Goal: Information Seeking & Learning: Learn about a topic

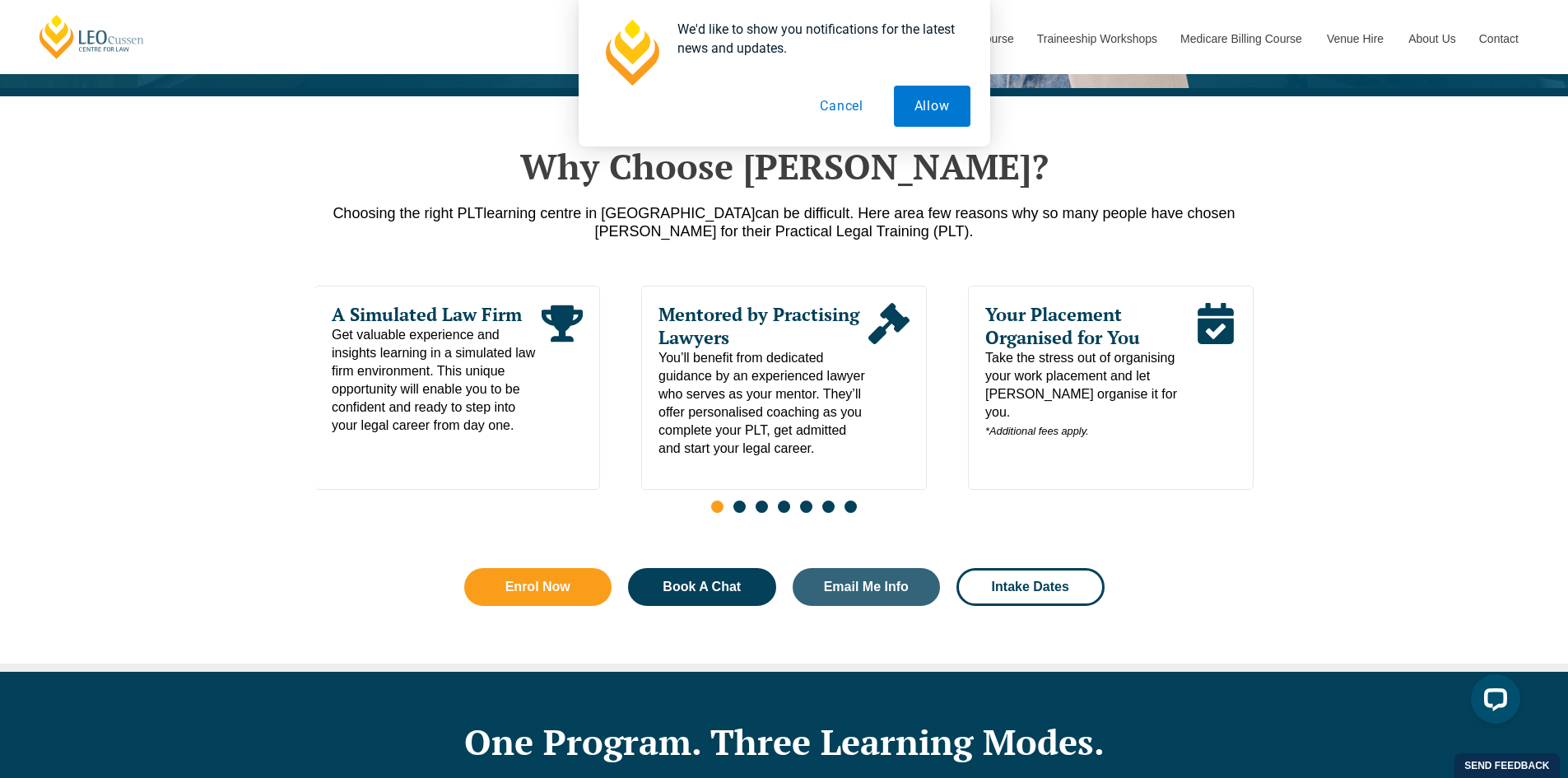
click at [841, 112] on button "Cancel" at bounding box center [841, 106] width 85 height 41
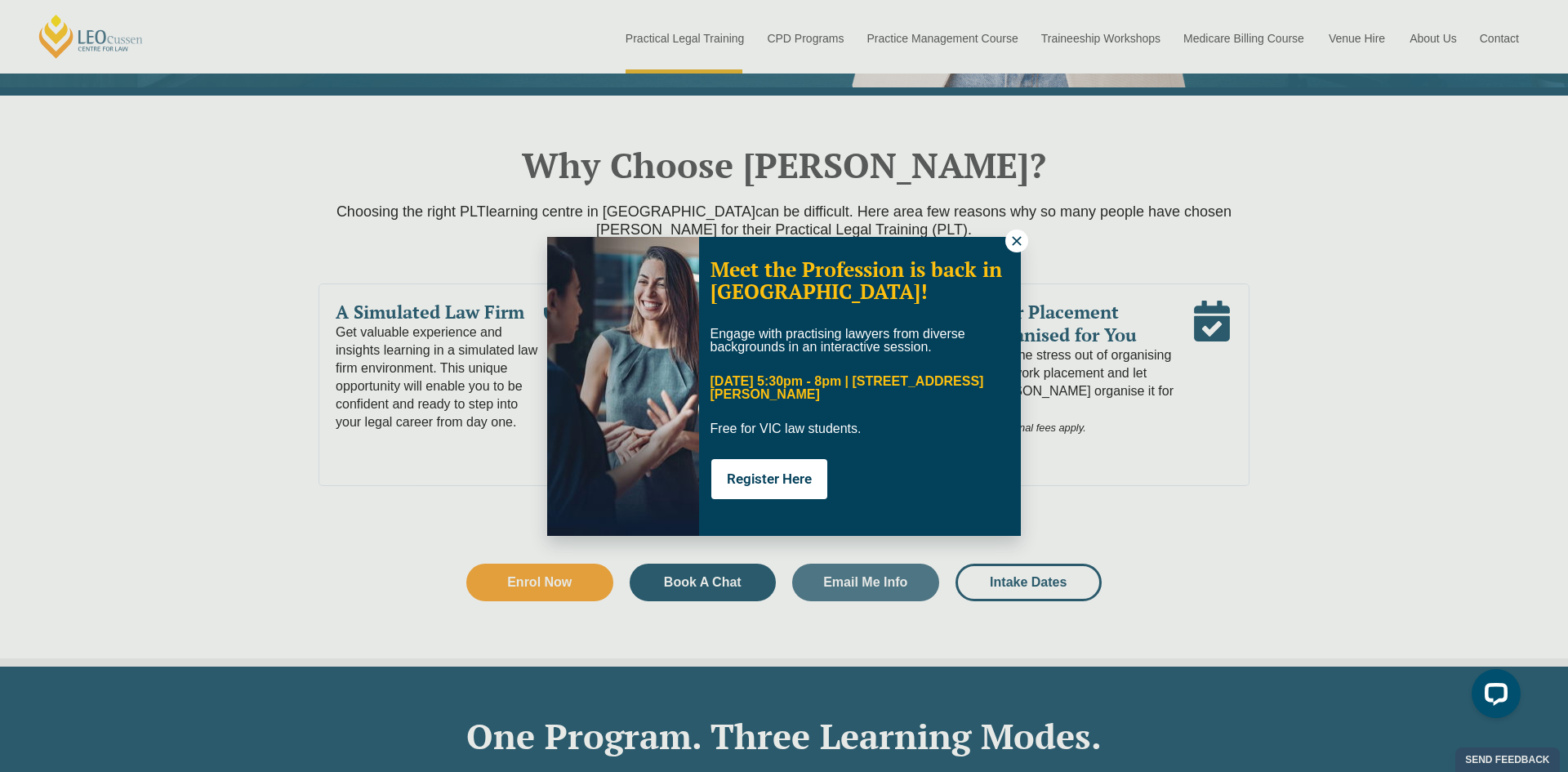
click at [1019, 238] on icon at bounding box center [1017, 241] width 9 height 9
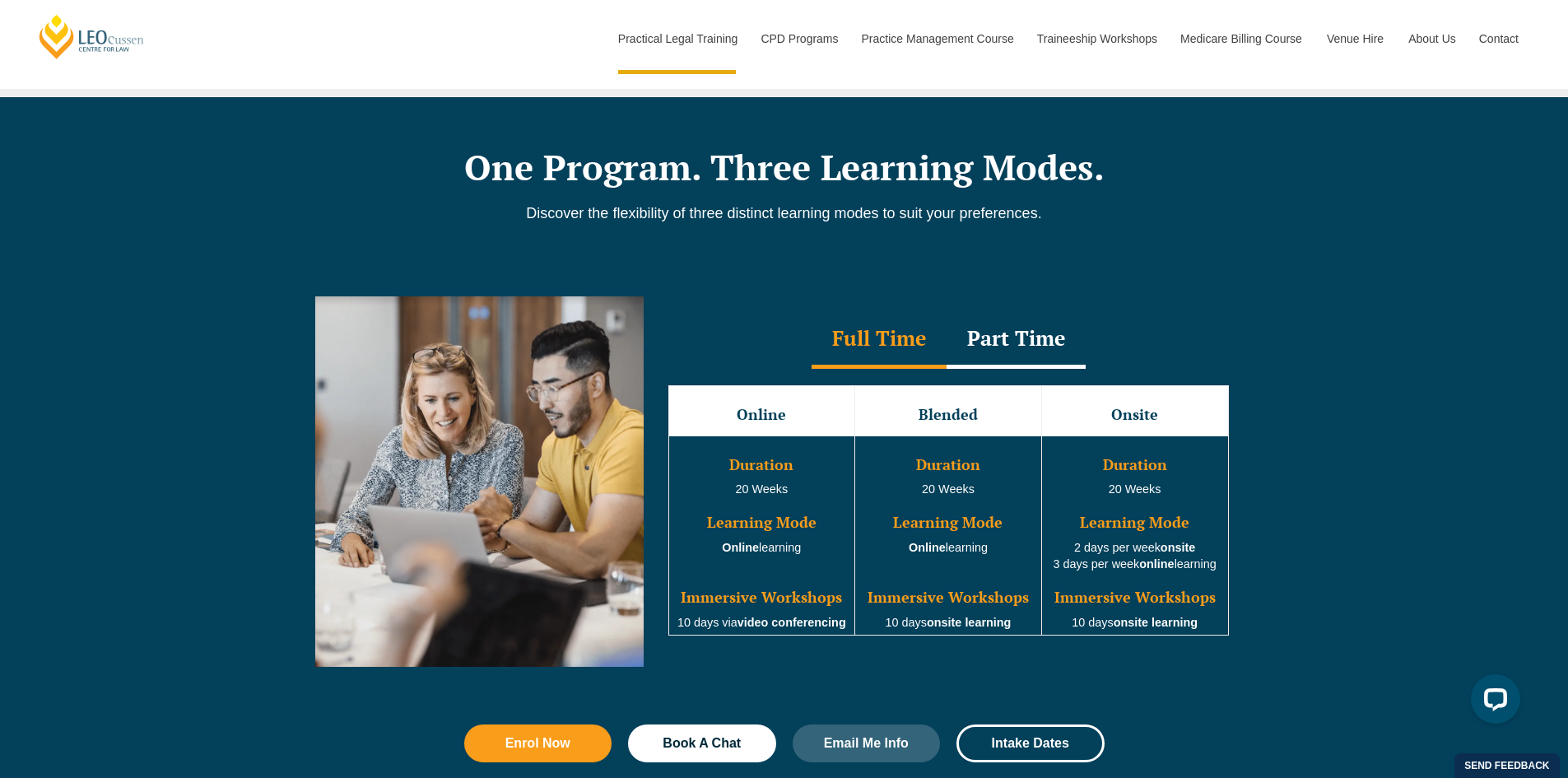
scroll to position [1318, 0]
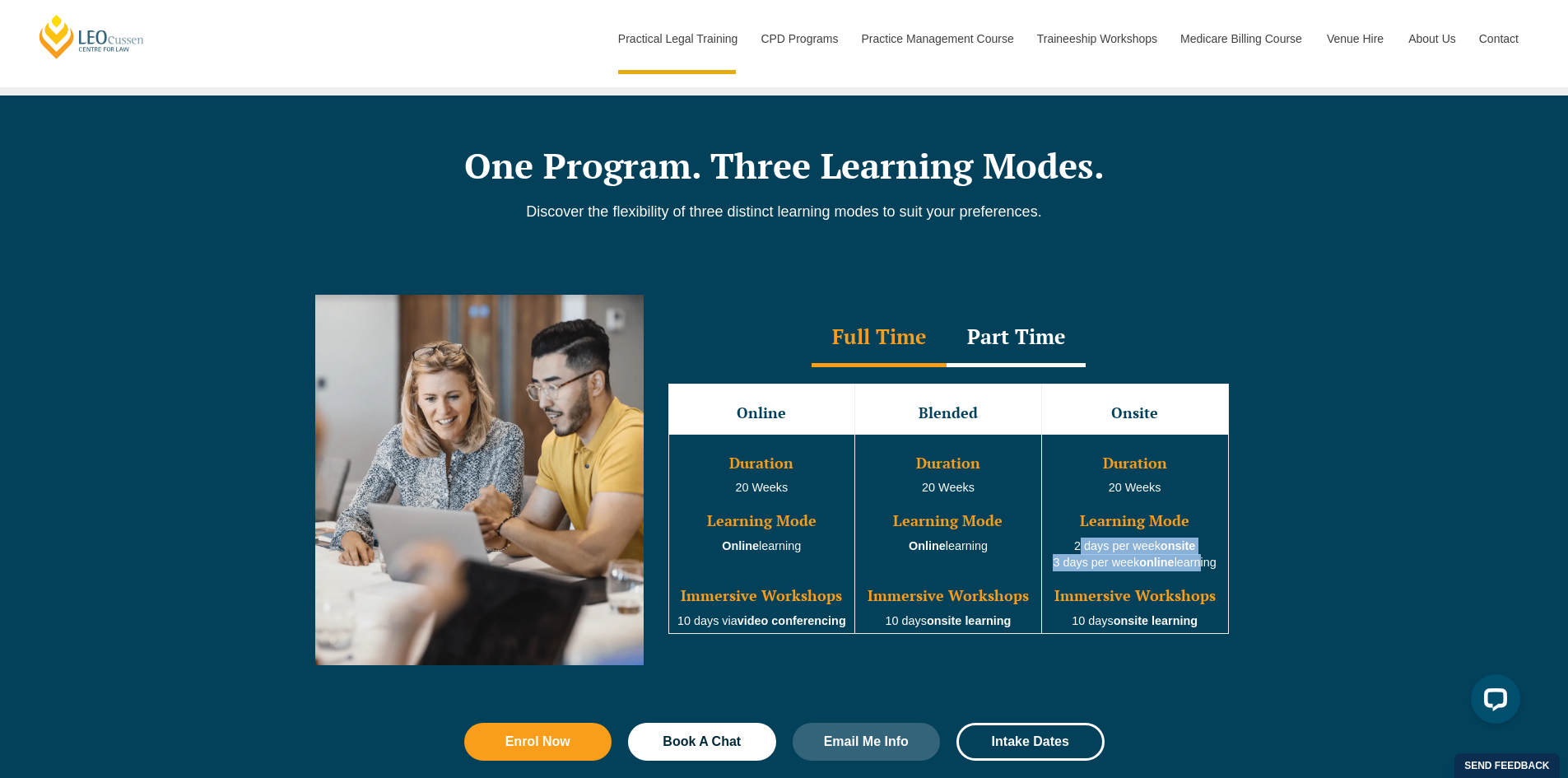
drag, startPoint x: 1072, startPoint y: 546, endPoint x: 1203, endPoint y: 575, distance: 134.2
click at [1203, 575] on td "Duration 20 Weeks Learning Mode 2 days per week onsite 3 days per week online l…" at bounding box center [1135, 534] width 187 height 200
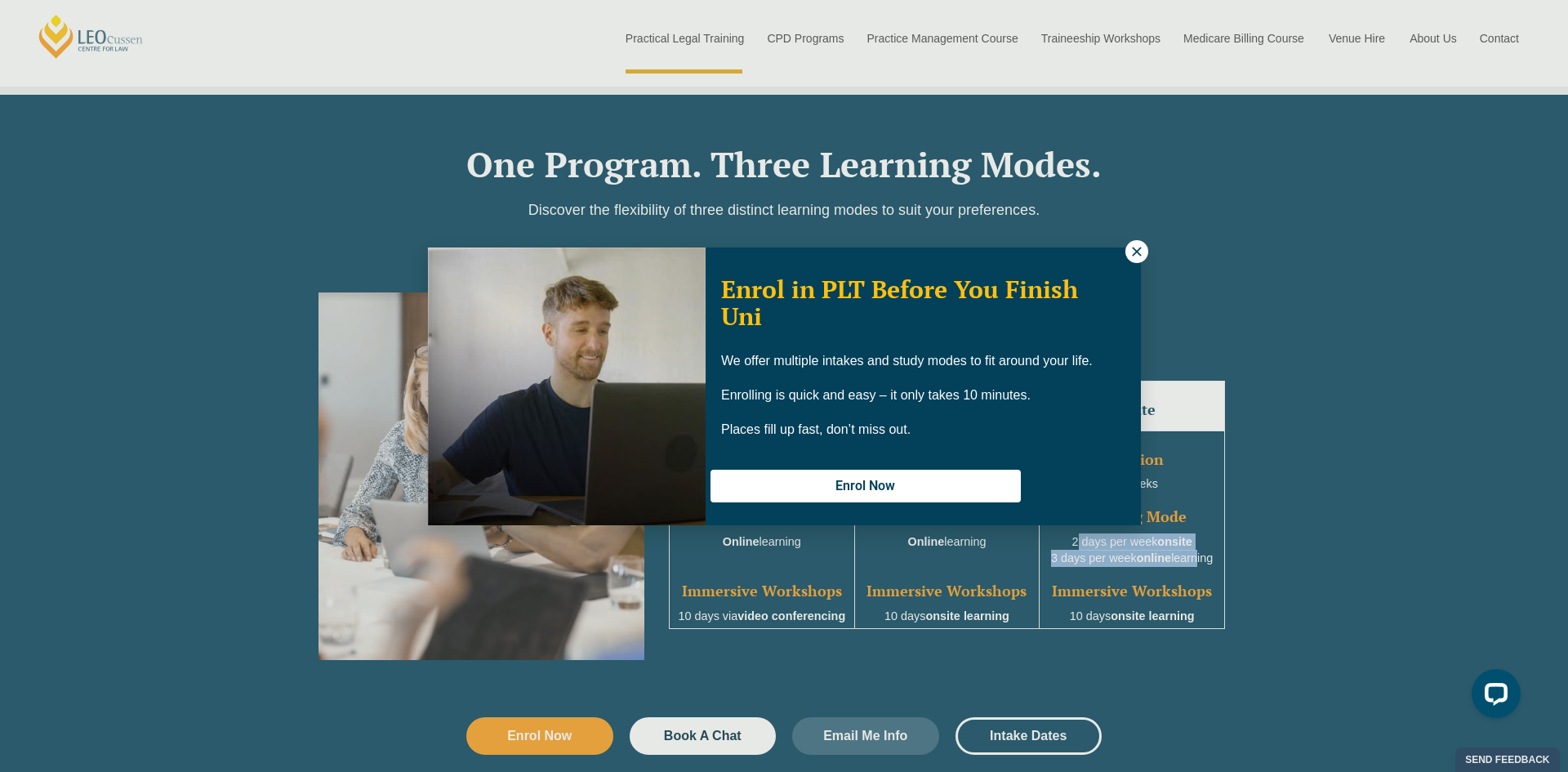
click at [1133, 247] on icon at bounding box center [1137, 251] width 9 height 9
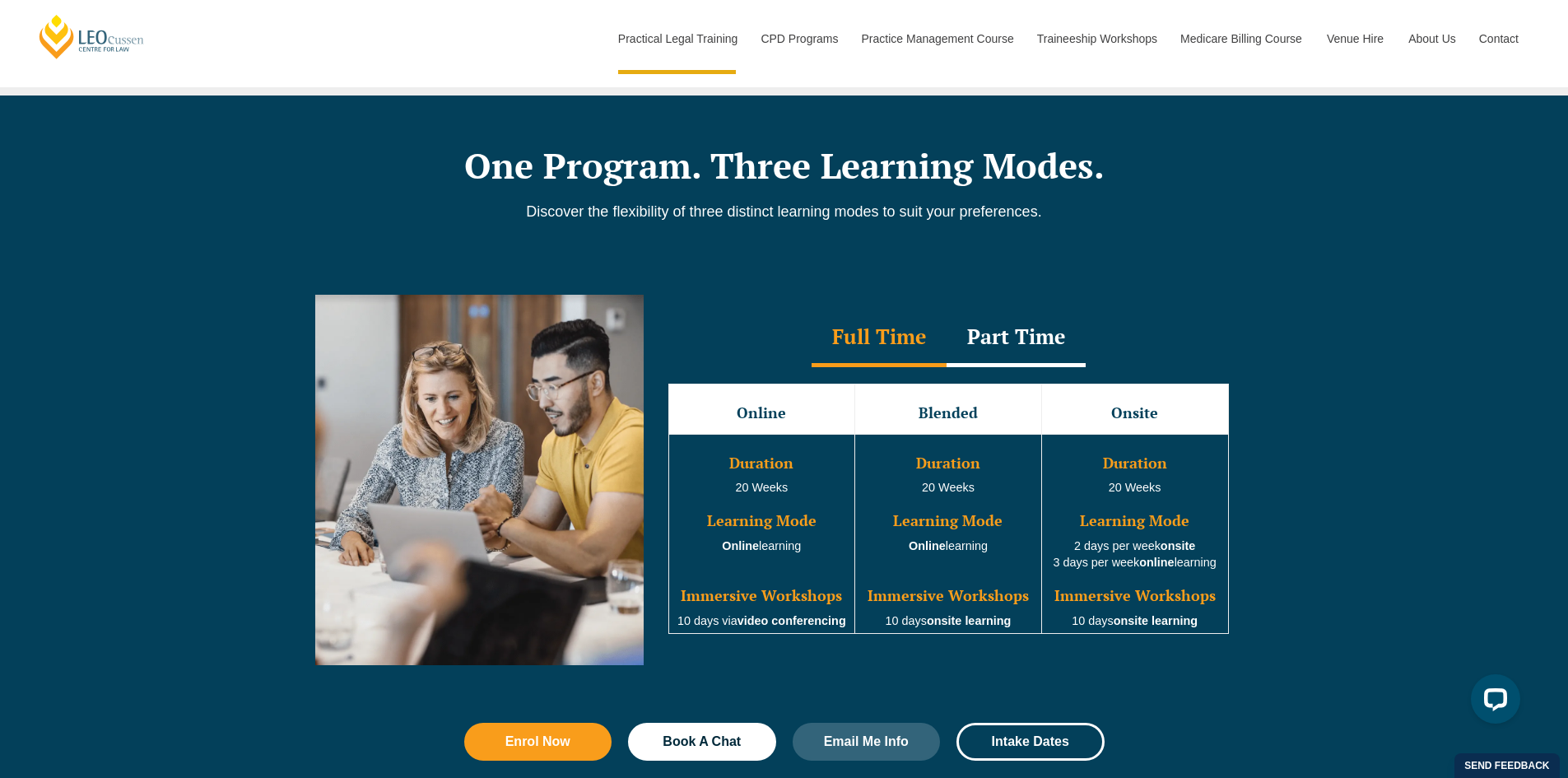
click at [1019, 340] on div "Part Time" at bounding box center [1015, 339] width 139 height 58
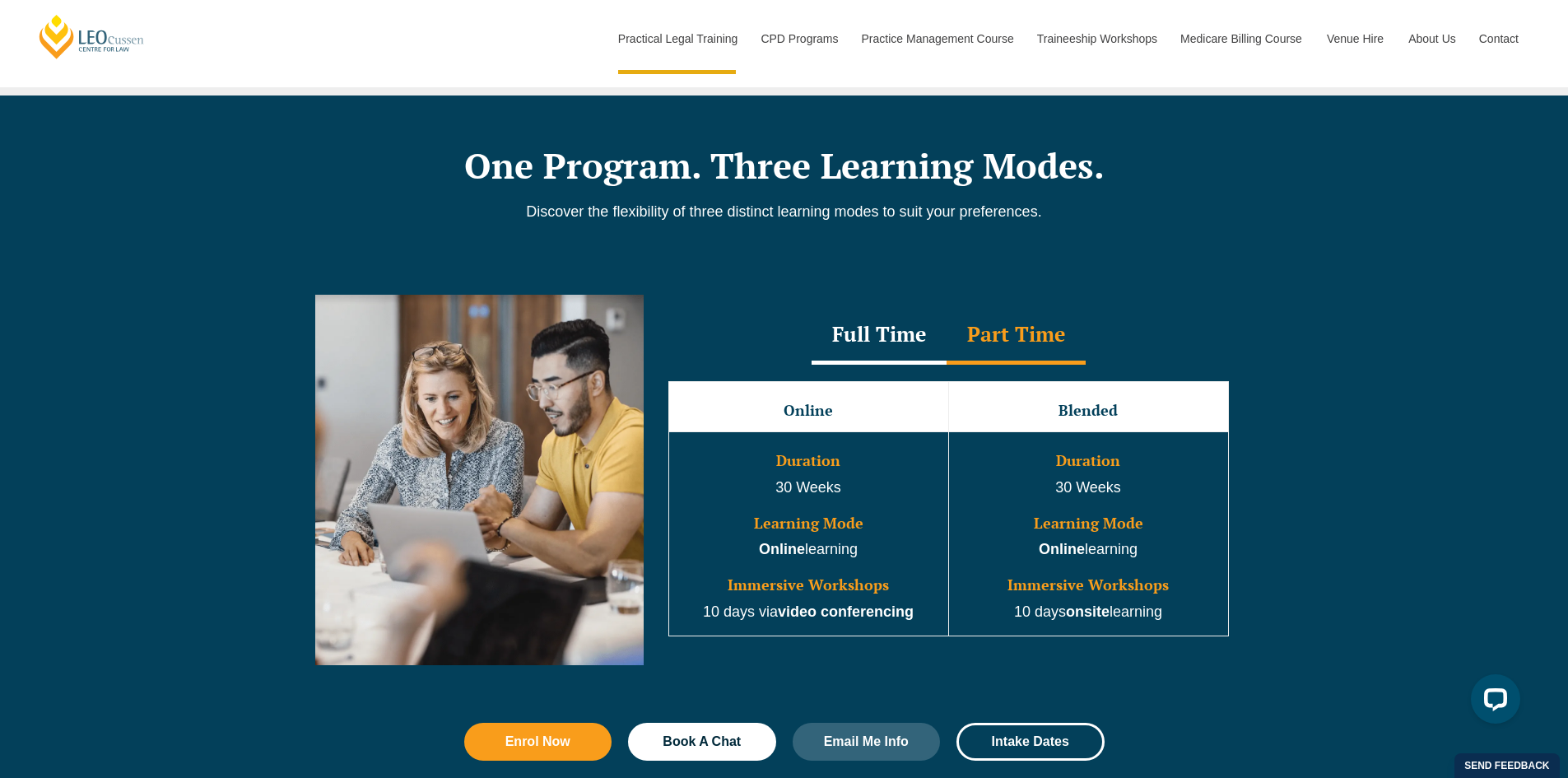
click at [914, 350] on div "Full Time" at bounding box center [879, 336] width 135 height 58
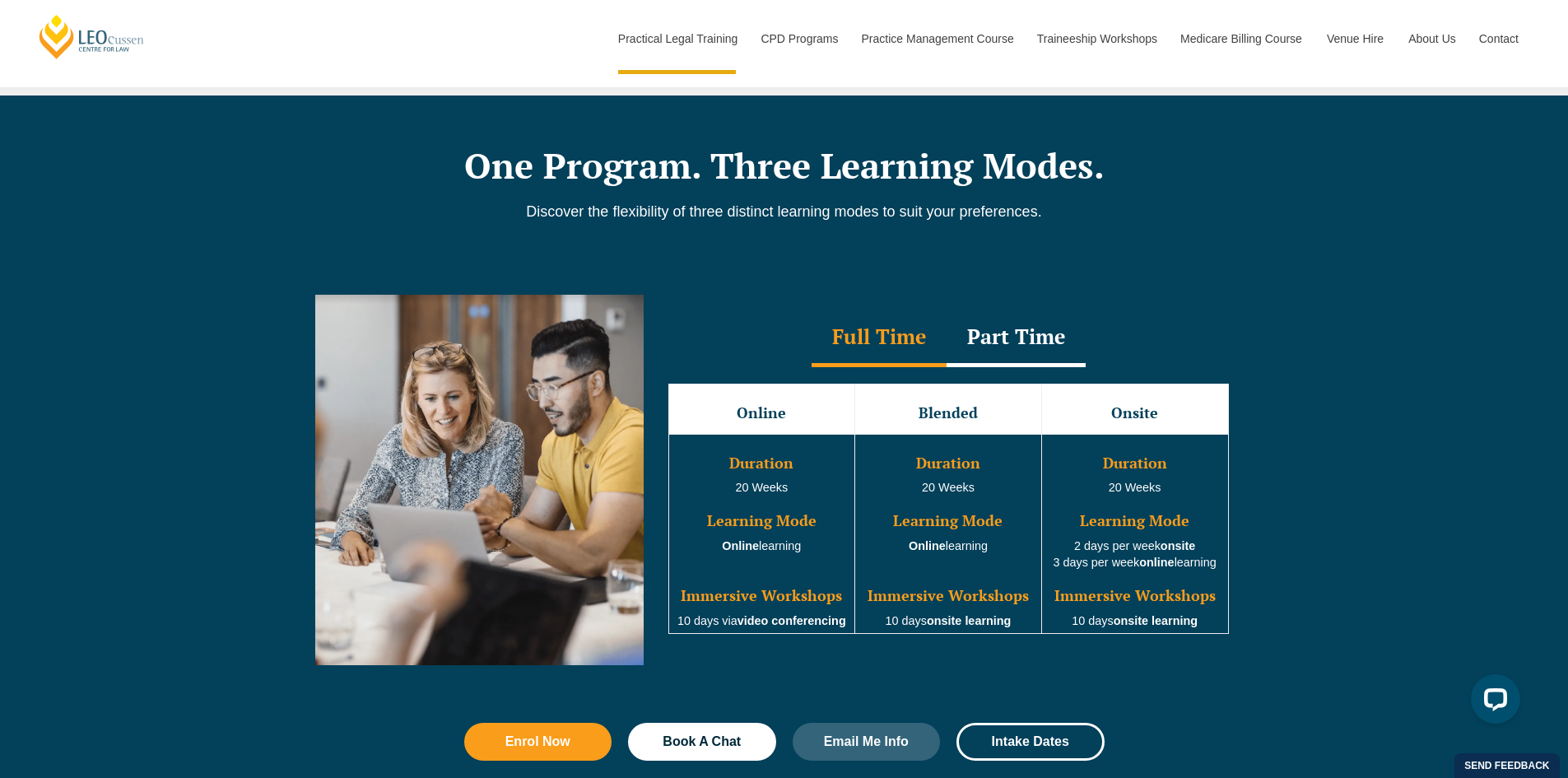
click at [961, 344] on div "Part Time" at bounding box center [1015, 339] width 139 height 58
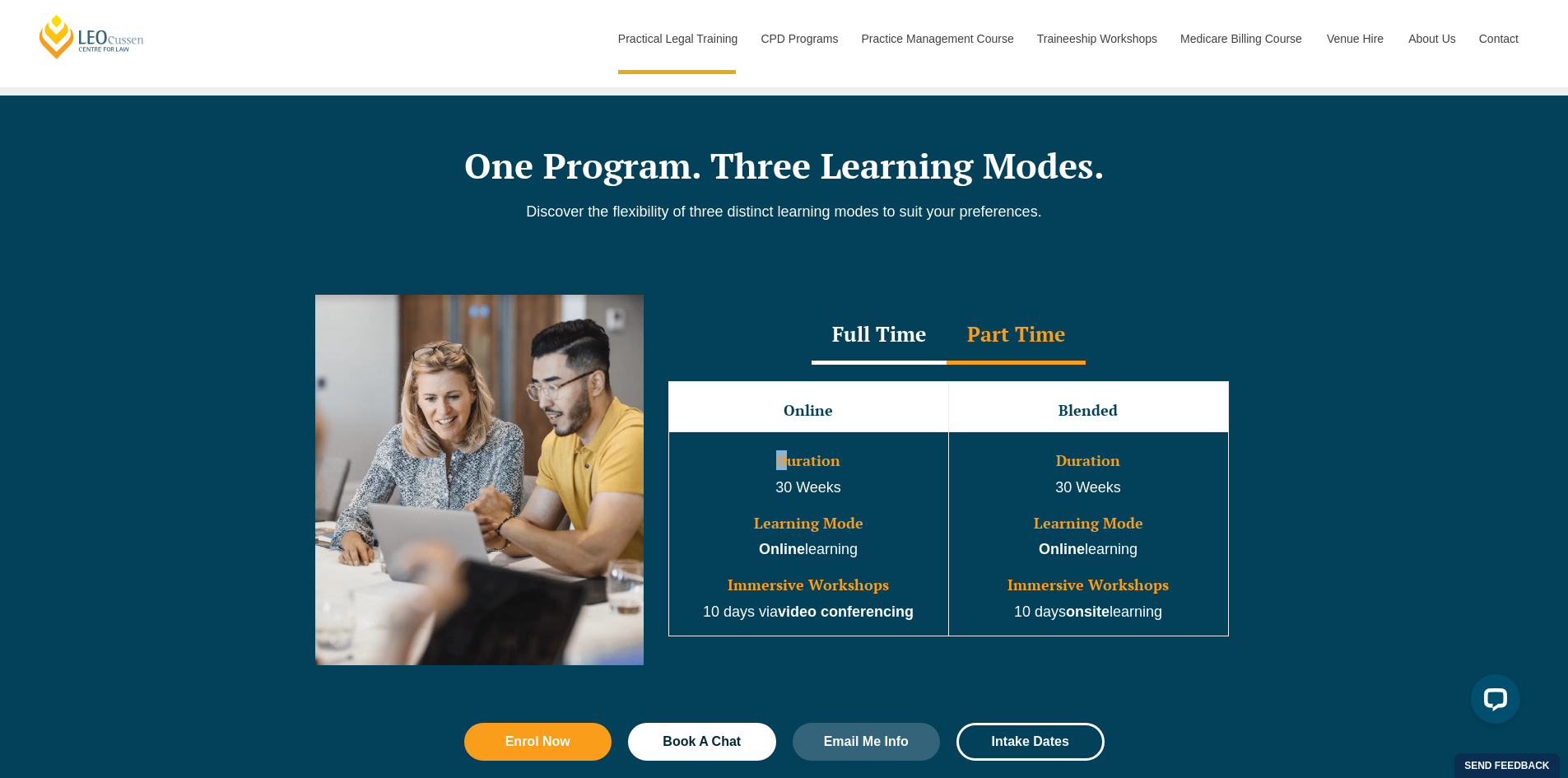
drag, startPoint x: 774, startPoint y: 470, endPoint x: 847, endPoint y: 407, distance: 96.4
click at [795, 469] on h3 "Duration" at bounding box center [808, 461] width 276 height 16
click at [878, 346] on div "Full Time" at bounding box center [879, 336] width 135 height 58
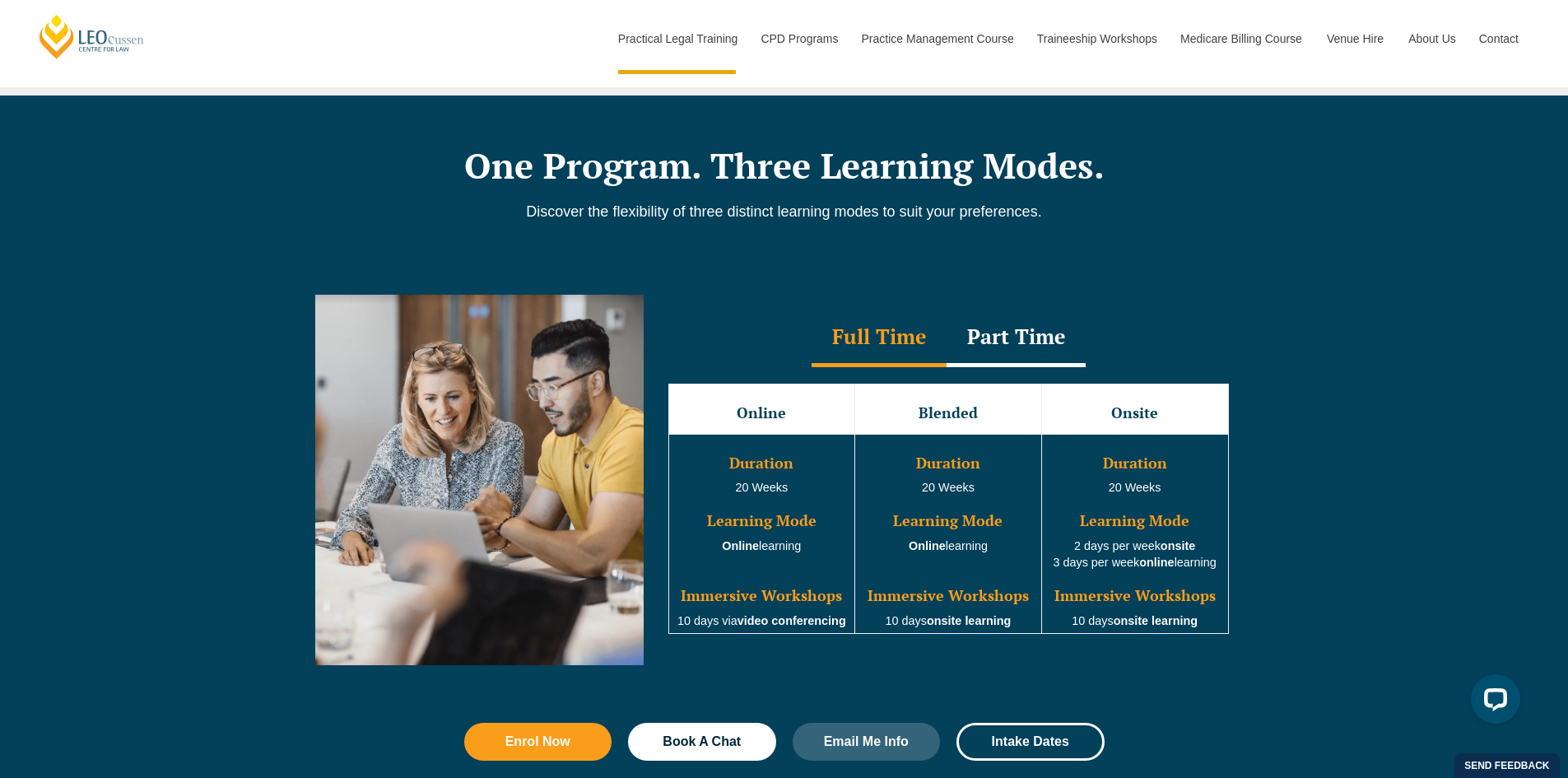
click at [1001, 344] on div "Part Time" at bounding box center [1015, 339] width 139 height 58
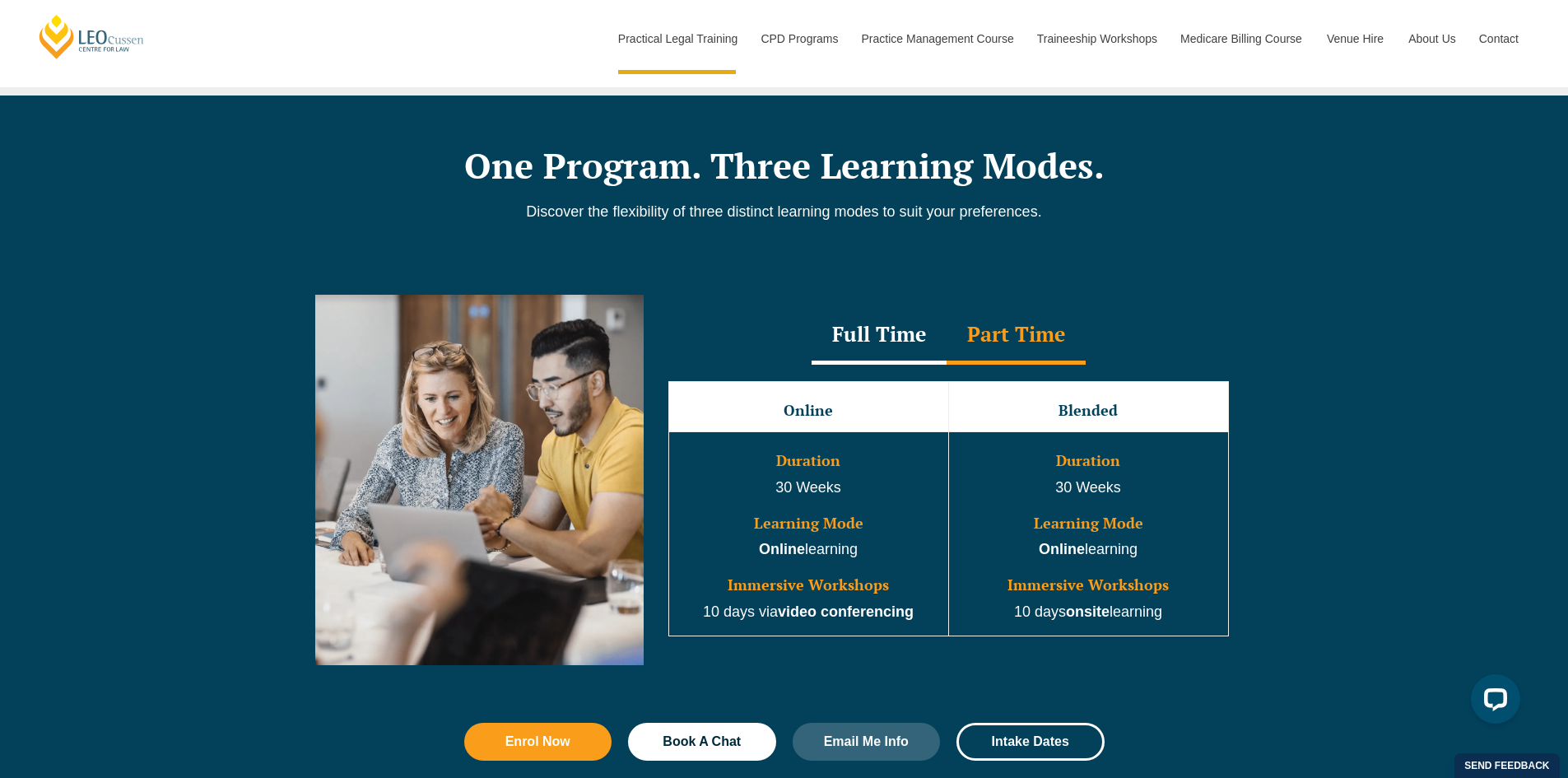
click at [924, 332] on div "Full Time" at bounding box center [879, 336] width 135 height 58
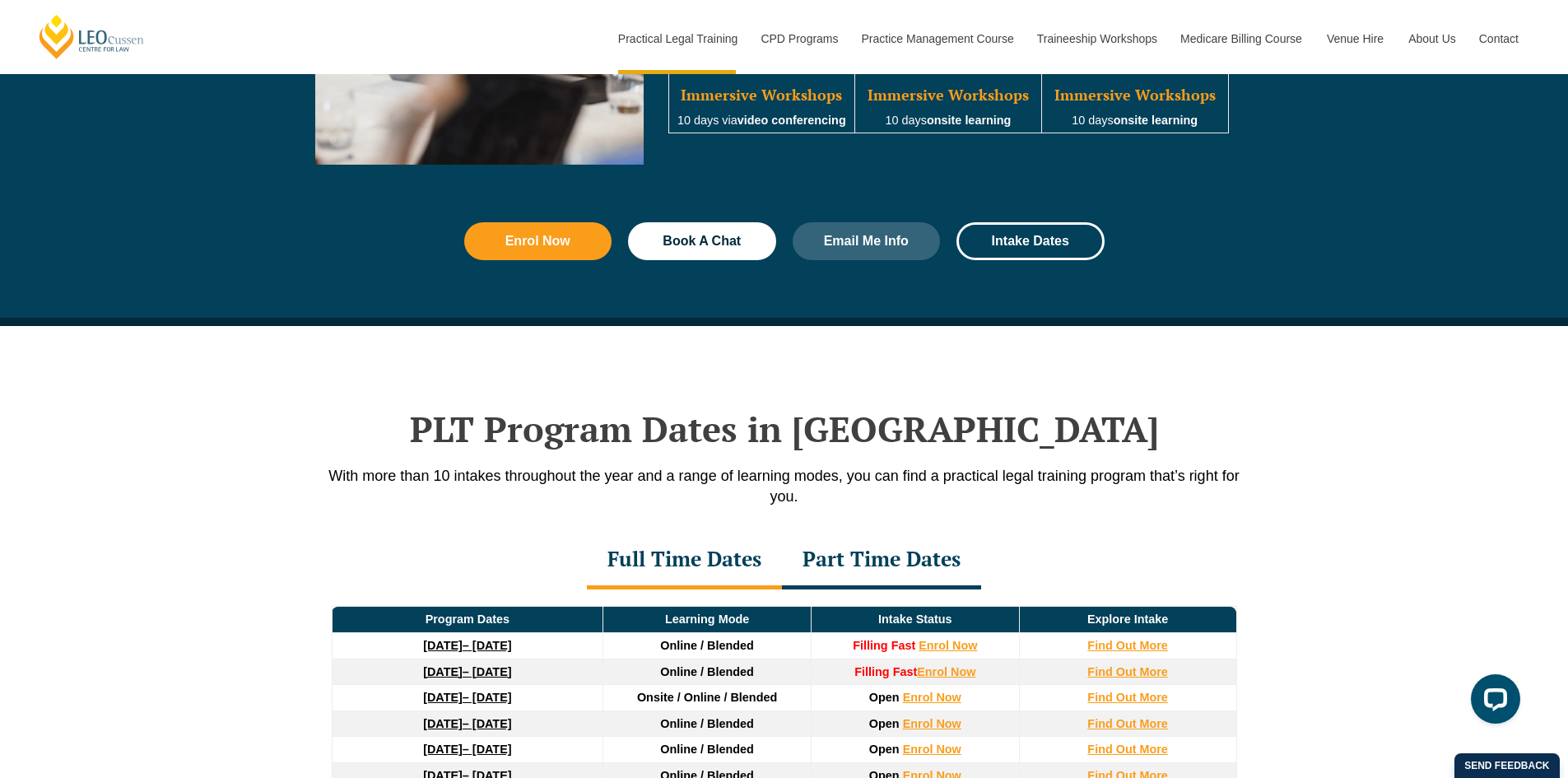
scroll to position [1811, 0]
